Goal: Task Accomplishment & Management: Complete application form

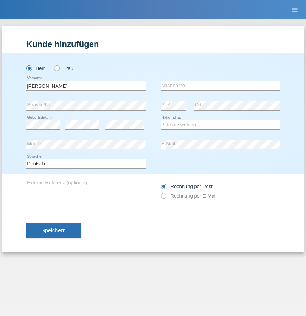
type input "Jonathan"
click at [220, 86] on input "text" at bounding box center [220, 85] width 119 height 9
type input "Bezzola"
select select "CH"
radio input "true"
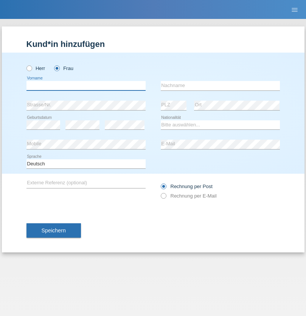
click at [86, 86] on input "text" at bounding box center [85, 85] width 119 height 9
type input "Djeljan"
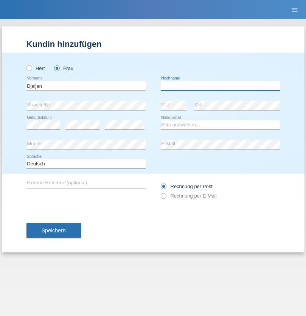
click at [220, 86] on input "text" at bounding box center [220, 85] width 119 height 9
type input "Asani"
select select "MK"
select select "C"
select select "01"
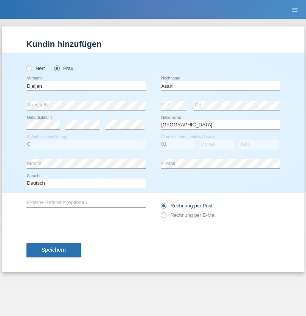
select select "04"
select select "2012"
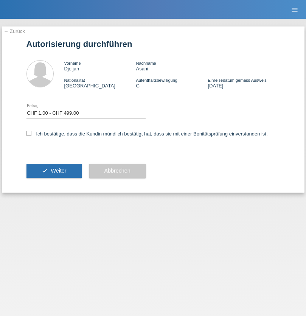
select select "1"
checkbox input "true"
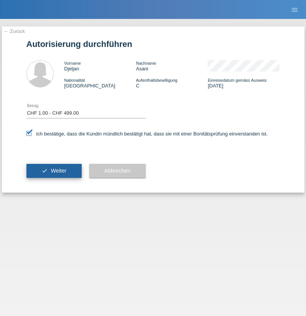
click at [54, 171] on span "Weiter" at bounding box center [59, 171] width 16 height 6
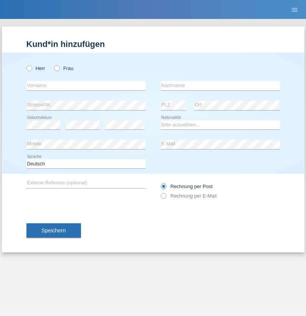
radio input "true"
click at [86, 86] on input "text" at bounding box center [85, 85] width 119 height 9
type input "nanuk"
click at [220, 86] on input "text" at bounding box center [220, 85] width 119 height 9
type input "Weyel"
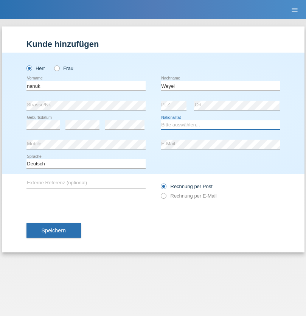
select select "DE"
select select "C"
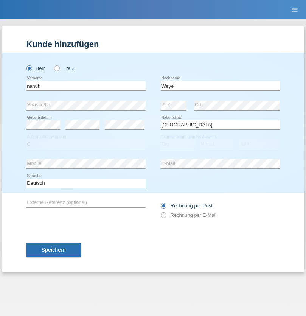
select select "17"
select select "01"
select select "2002"
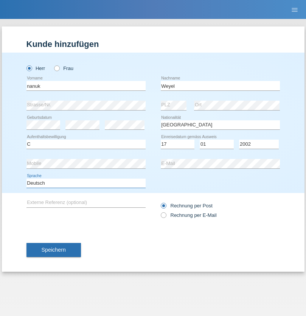
select select "en"
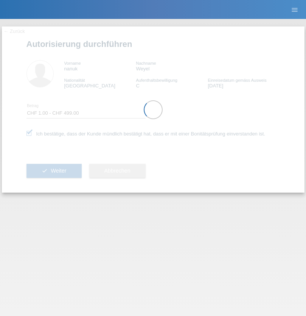
select select "1"
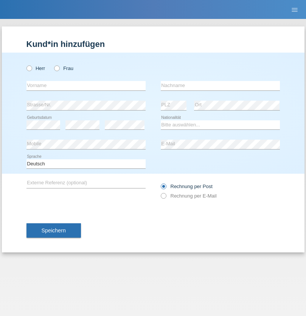
radio input "true"
click at [86, 86] on input "text" at bounding box center [85, 85] width 119 height 9
type input "[PERSON_NAME]"
click at [220, 86] on input "text" at bounding box center [220, 85] width 119 height 9
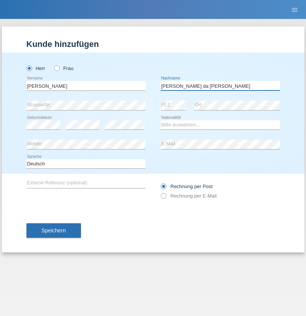
type input "[PERSON_NAME] da [PERSON_NAME]"
select select "PT"
select select "C"
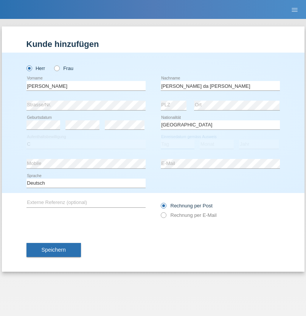
select select "07"
select select "04"
select select "1992"
